Goal: Information Seeking & Learning: Learn about a topic

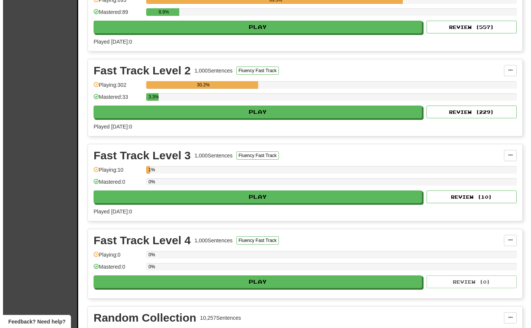
scroll to position [1043, 0]
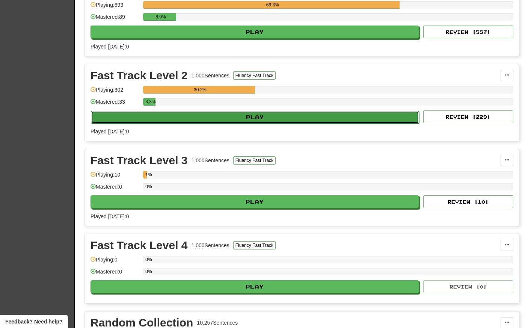
click at [252, 117] on button "Play" at bounding box center [255, 117] width 328 height 13
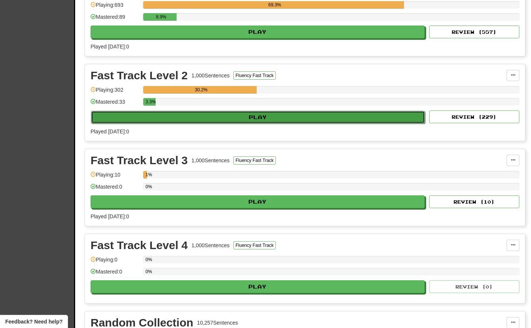
select select "**"
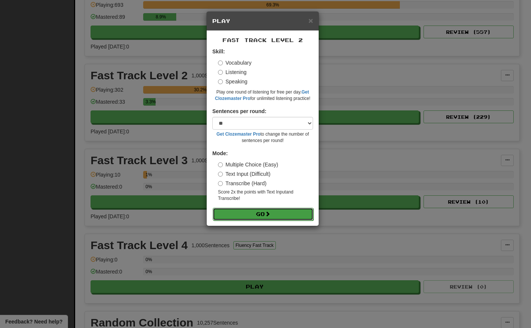
click at [247, 216] on button "Go" at bounding box center [263, 214] width 101 height 13
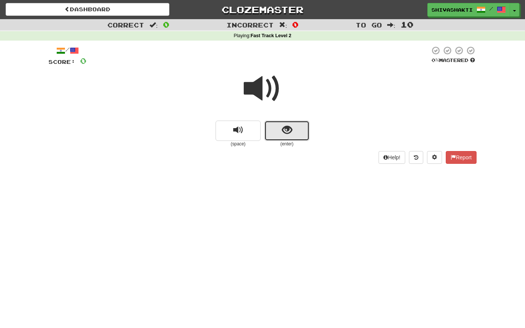
click at [287, 134] on span "show sentence" at bounding box center [287, 130] width 10 height 10
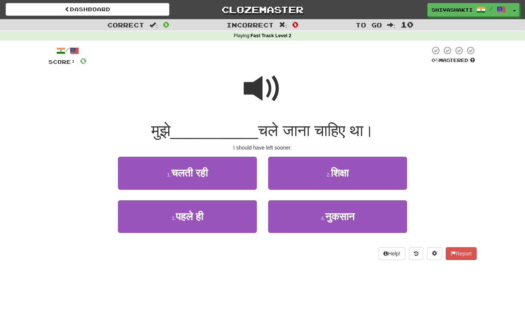
click at [266, 82] on span at bounding box center [263, 89] width 38 height 38
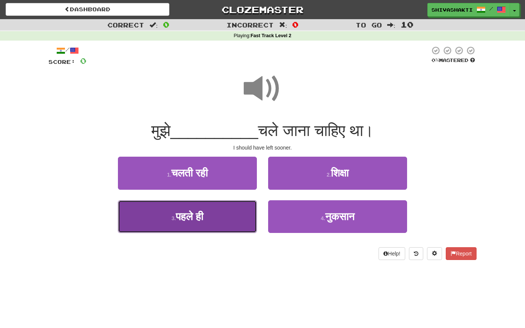
click at [214, 219] on button "3 . पहले ही" at bounding box center [187, 216] width 139 height 33
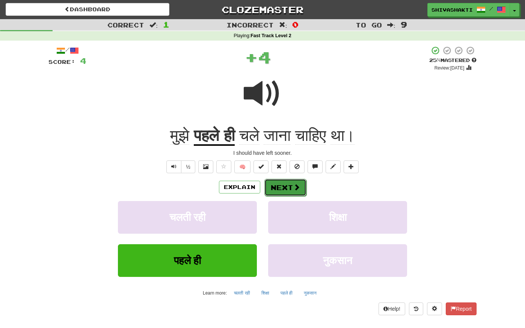
click at [289, 186] on button "Next" at bounding box center [285, 187] width 42 height 17
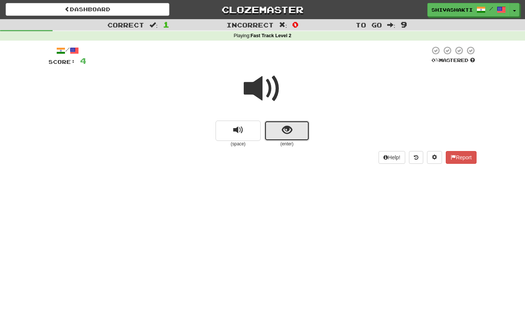
click at [290, 123] on button "show sentence" at bounding box center [286, 131] width 45 height 20
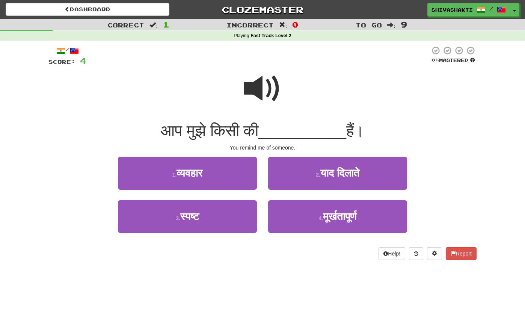
click at [271, 87] on span at bounding box center [263, 89] width 38 height 38
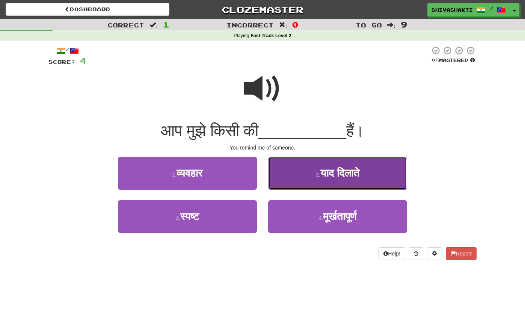
click at [343, 173] on span "याद दिलाते" at bounding box center [339, 173] width 39 height 12
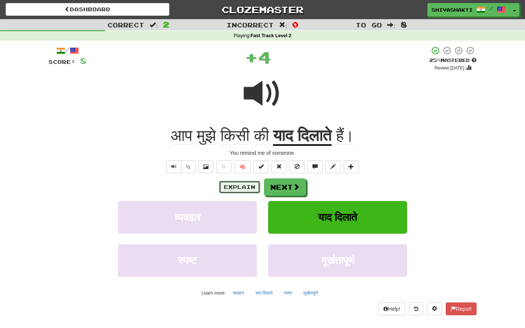
click at [237, 187] on button "Explain" at bounding box center [239, 187] width 41 height 13
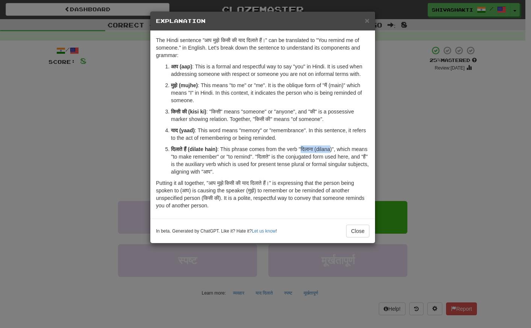
drag, startPoint x: 333, startPoint y: 149, endPoint x: 303, endPoint y: 150, distance: 30.4
click at [303, 150] on p "दिलाते हैं (dilate hain) : This phrase comes from the verb "दिलाना (dilana)", w…" at bounding box center [270, 160] width 198 height 30
copy p "दिलाना (dilana"
click at [362, 228] on button "Close" at bounding box center [357, 231] width 23 height 13
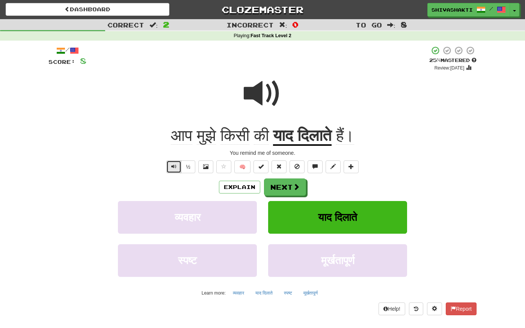
click at [175, 168] on span "Text-to-speech controls" at bounding box center [173, 166] width 5 height 5
click at [293, 189] on span at bounding box center [296, 187] width 7 height 7
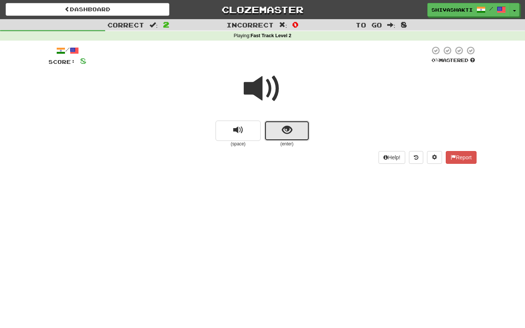
click at [278, 133] on button "show sentence" at bounding box center [286, 131] width 45 height 20
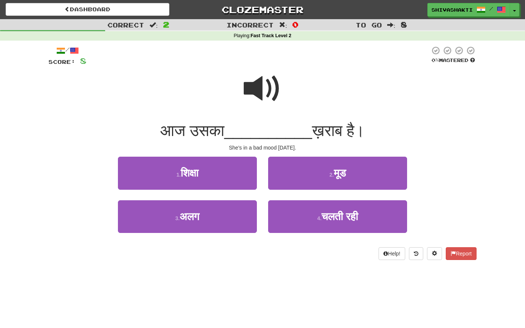
click at [263, 93] on span at bounding box center [263, 89] width 38 height 38
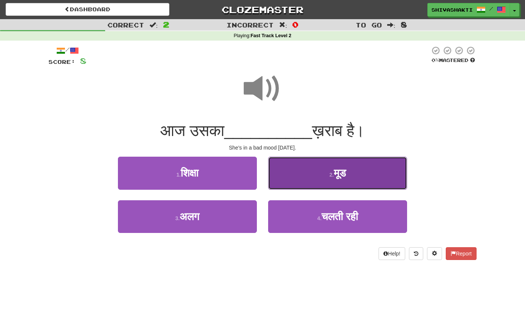
click at [333, 176] on small "2 ." at bounding box center [331, 175] width 5 height 6
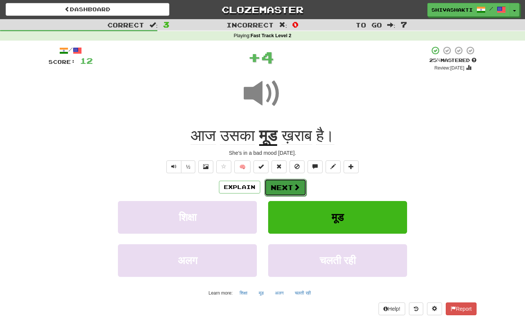
click at [281, 187] on button "Next" at bounding box center [285, 187] width 42 height 17
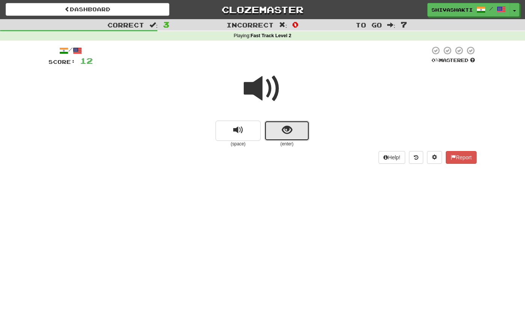
click at [283, 131] on span "show sentence" at bounding box center [287, 130] width 10 height 10
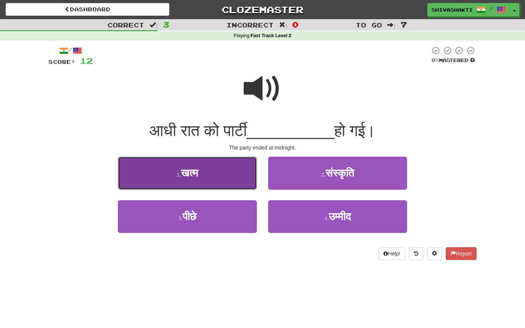
click at [225, 171] on button "1 . खत्म" at bounding box center [187, 173] width 139 height 33
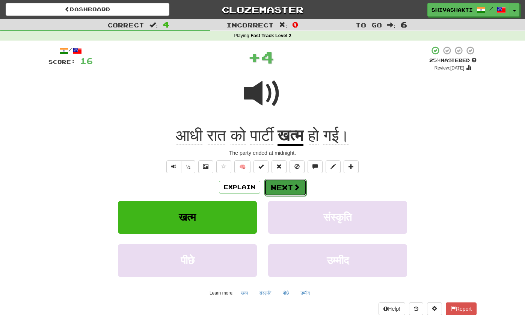
click at [292, 188] on button "Next" at bounding box center [285, 187] width 42 height 17
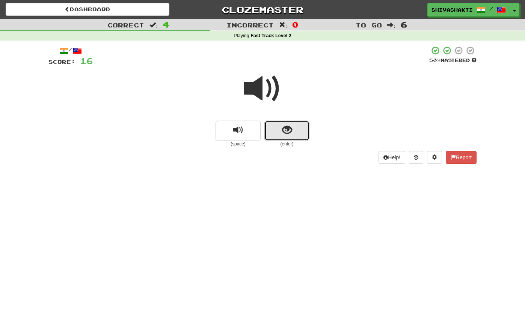
click at [286, 129] on span "show sentence" at bounding box center [287, 130] width 10 height 10
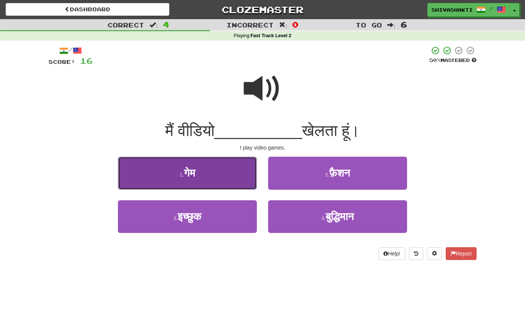
click at [205, 175] on button "1 . गेम" at bounding box center [187, 173] width 139 height 33
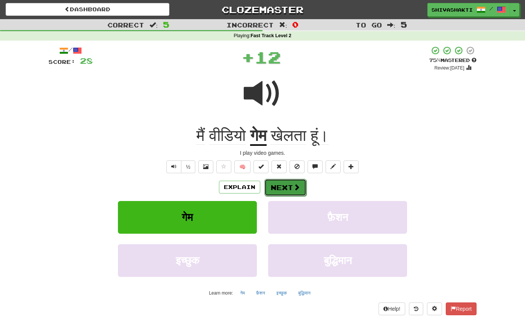
click at [291, 184] on button "Next" at bounding box center [285, 187] width 42 height 17
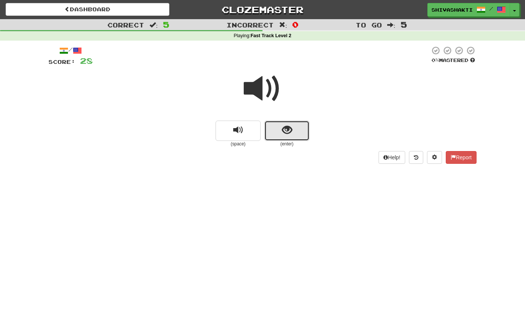
click at [290, 133] on span "show sentence" at bounding box center [287, 130] width 10 height 10
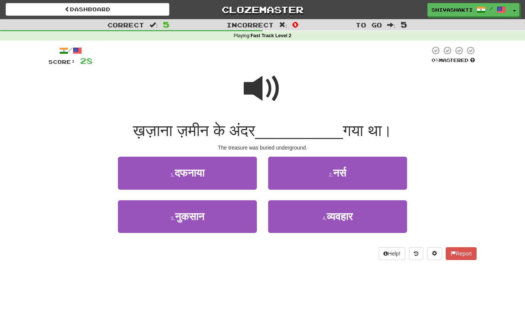
click at [259, 90] on span at bounding box center [263, 89] width 38 height 38
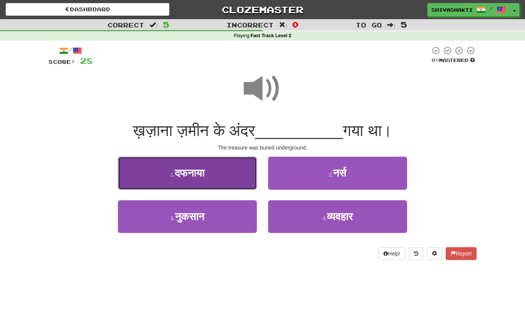
click at [210, 183] on button "1 . दफनाया" at bounding box center [187, 173] width 139 height 33
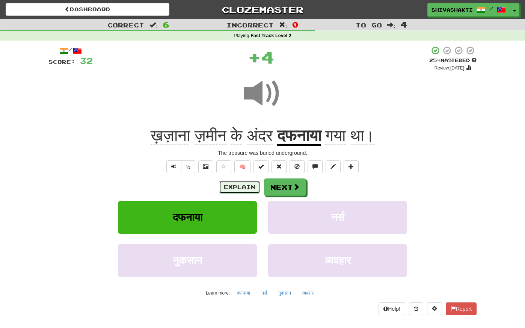
click at [241, 185] on button "Explain" at bounding box center [239, 187] width 41 height 13
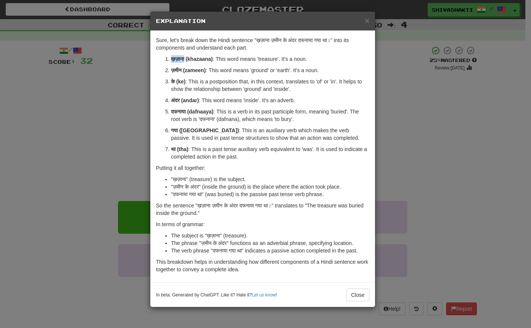
drag, startPoint x: 186, startPoint y: 59, endPoint x: 171, endPoint y: 59, distance: 14.7
click at [171, 59] on strong "ख़ज़ाना (khazaana)" at bounding box center [192, 59] width 42 height 6
copy strong "ख़ज़ाना"
drag, startPoint x: 216, startPoint y: 119, endPoint x: 201, endPoint y: 117, distance: 15.1
click at [201, 117] on p "दफनाया (dafnaaya) : This is a verb in its past participle form, meaning 'buried…" at bounding box center [270, 115] width 198 height 15
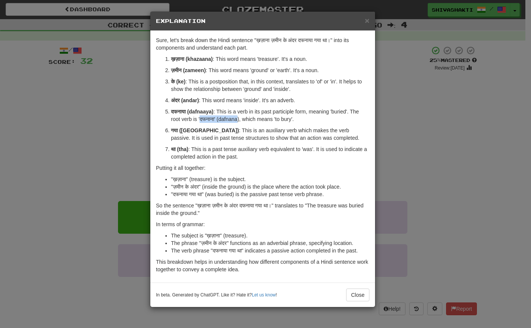
drag, startPoint x: 239, startPoint y: 119, endPoint x: 201, endPoint y: 118, distance: 37.6
click at [201, 118] on p "दफनाया (dafnaaya) : This is a verb in its past participle form, meaning 'buried…" at bounding box center [270, 115] width 198 height 15
copy p "दफनाना' (dafnana"
click at [40, 78] on div "× Explanation Sure, let's break down the Hindi sentence "ख़ज़ाना ज़मीन के अंदर …" at bounding box center [265, 164] width 531 height 328
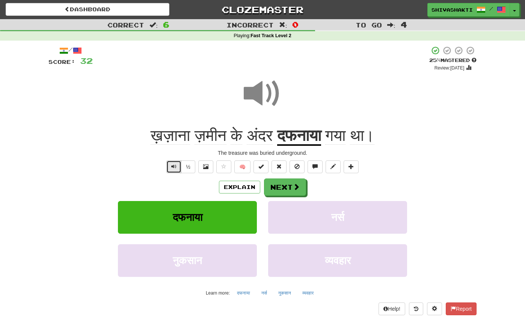
click at [177, 166] on span "Text-to-speech controls" at bounding box center [173, 166] width 5 height 5
click at [268, 77] on span at bounding box center [263, 94] width 38 height 38
click at [249, 92] on span at bounding box center [263, 94] width 38 height 38
click at [291, 190] on button "Next" at bounding box center [285, 187] width 42 height 17
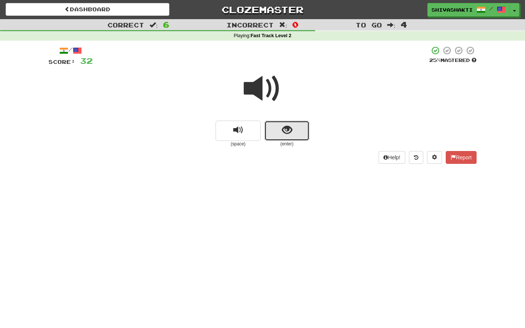
click at [289, 132] on span "show sentence" at bounding box center [287, 130] width 10 height 10
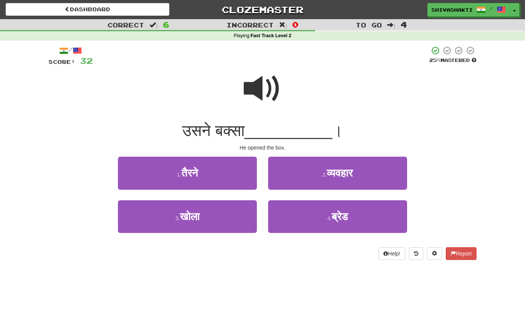
click at [274, 91] on span at bounding box center [263, 89] width 38 height 38
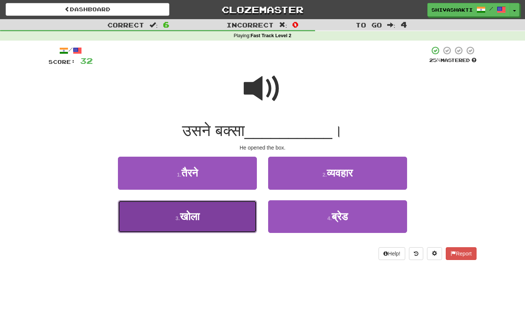
click at [206, 222] on button "3 . खोला" at bounding box center [187, 216] width 139 height 33
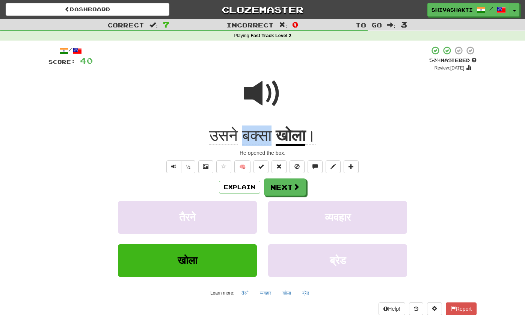
drag, startPoint x: 270, startPoint y: 136, endPoint x: 239, endPoint y: 134, distance: 30.5
click at [242, 134] on span "बक्सा" at bounding box center [256, 136] width 29 height 18
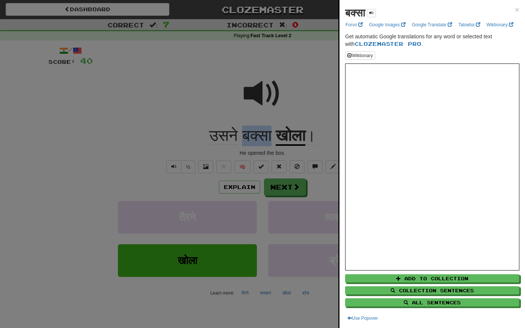
copy span "बक्सा"
click at [160, 115] on div at bounding box center [262, 164] width 525 height 328
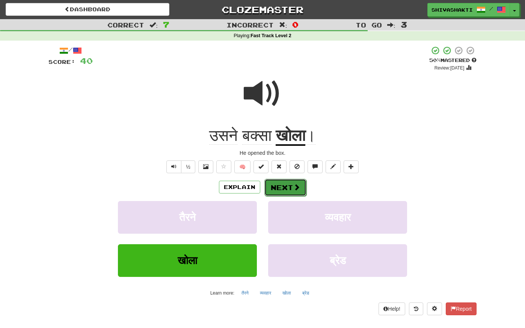
click at [269, 184] on button "Next" at bounding box center [285, 187] width 42 height 17
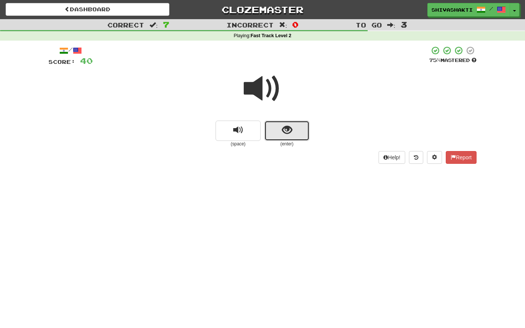
click at [284, 131] on span "show sentence" at bounding box center [287, 130] width 10 height 10
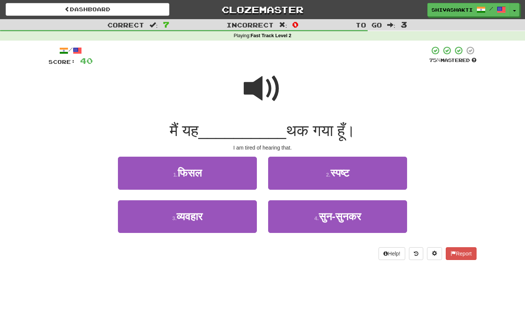
click at [267, 87] on span at bounding box center [263, 89] width 38 height 38
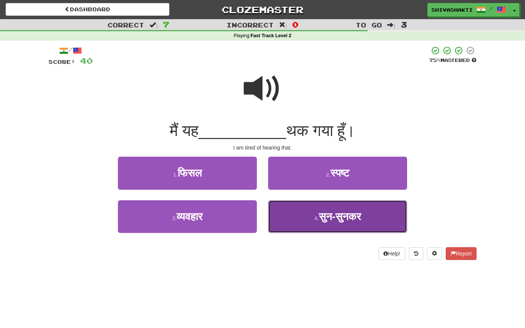
click at [342, 220] on span "सुन-सुनकर" at bounding box center [340, 217] width 42 height 12
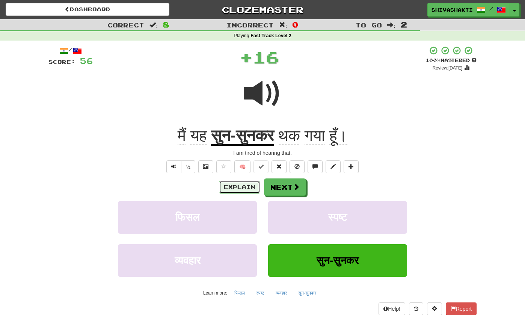
click at [229, 185] on button "Explain" at bounding box center [239, 187] width 41 height 13
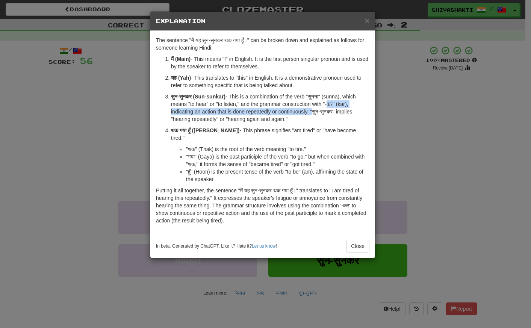
drag, startPoint x: 329, startPoint y: 103, endPoint x: 311, endPoint y: 114, distance: 21.1
click at [312, 114] on p "सुन-सुनकर (Sun-sunkar) - This is a combination of the verb "सुनना" (sunna), whi…" at bounding box center [270, 108] width 198 height 30
copy p "-कर" (kar), indicating an action that is done repeatedly or continuously."
click at [58, 79] on div "× Explanation The sentence "मैं यह सुन-सुनकर थक गया हूँ।" can be broken down an…" at bounding box center [265, 164] width 531 height 328
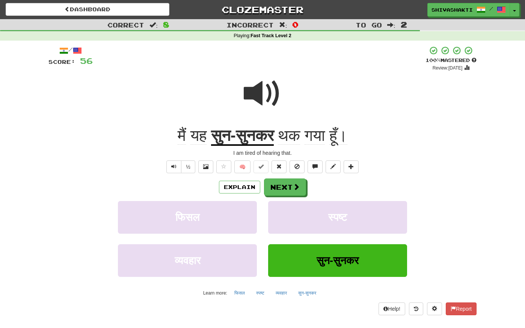
click at [255, 95] on span at bounding box center [263, 94] width 38 height 38
click at [298, 189] on span at bounding box center [296, 187] width 7 height 7
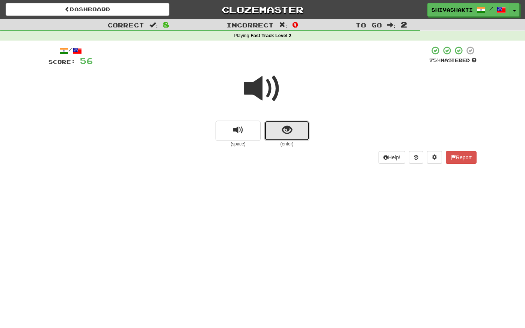
click at [274, 131] on button "show sentence" at bounding box center [286, 131] width 45 height 20
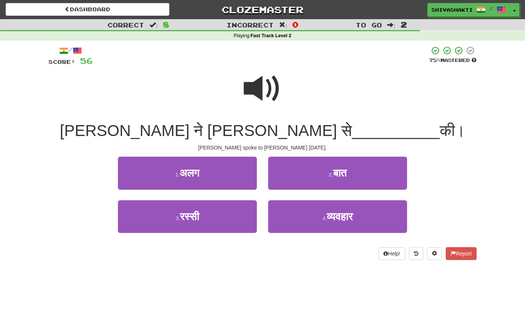
click at [262, 82] on span at bounding box center [263, 89] width 38 height 38
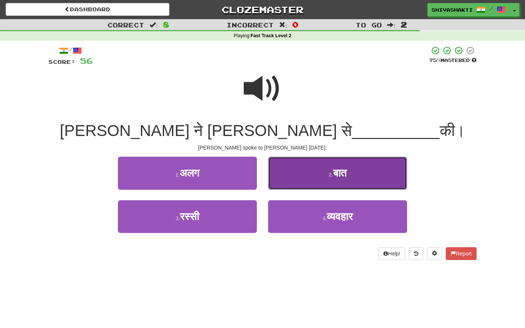
click at [320, 174] on button "2 . बात" at bounding box center [337, 173] width 139 height 33
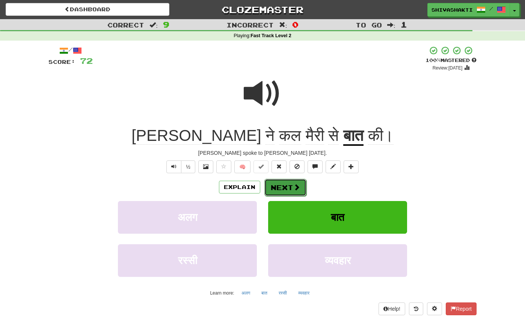
click at [276, 189] on button "Next" at bounding box center [285, 187] width 42 height 17
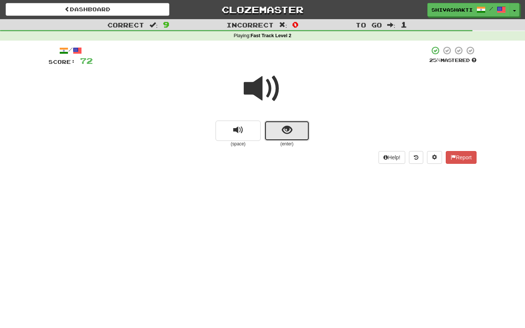
click at [287, 123] on button "show sentence" at bounding box center [286, 131] width 45 height 20
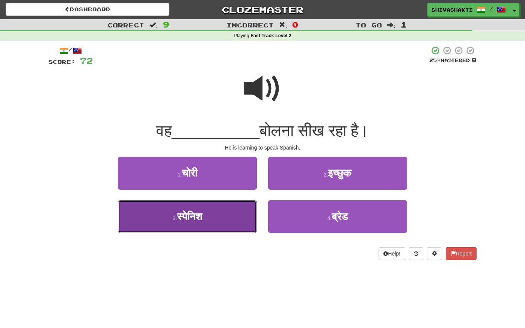
click at [202, 221] on span "स्पेनिश" at bounding box center [189, 217] width 25 height 12
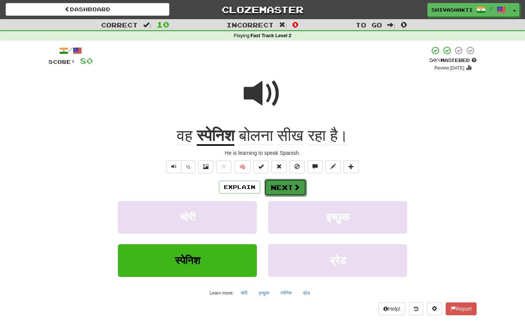
click at [292, 188] on button "Next" at bounding box center [285, 187] width 42 height 17
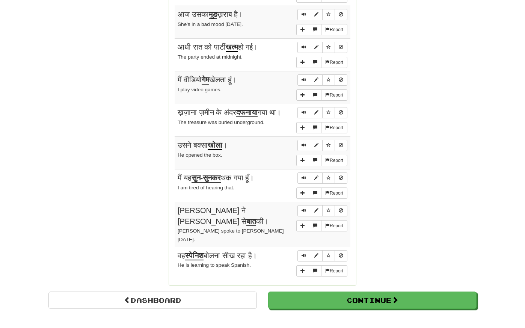
scroll to position [569, 0]
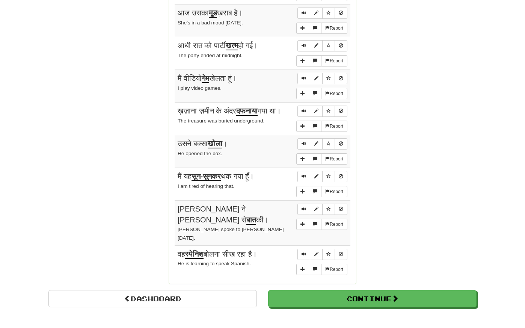
drag, startPoint x: 176, startPoint y: 28, endPoint x: 358, endPoint y: 264, distance: 297.8
copy h2 "Sentences:"
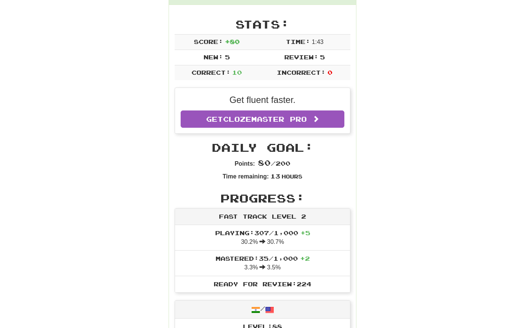
scroll to position [0, 0]
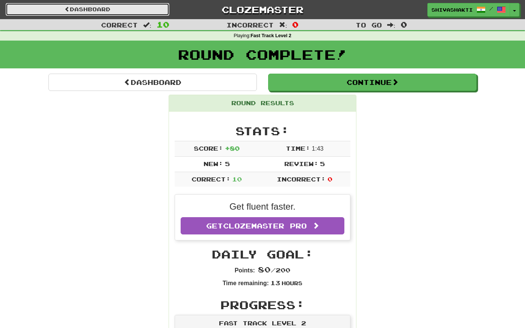
click at [79, 8] on link "Dashboard" at bounding box center [88, 9] width 164 height 13
